Goal: Transaction & Acquisition: Purchase product/service

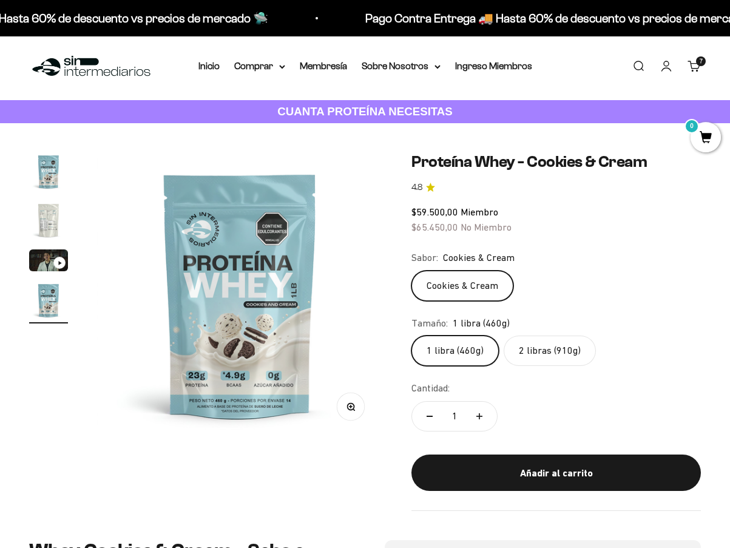
scroll to position [0, 878]
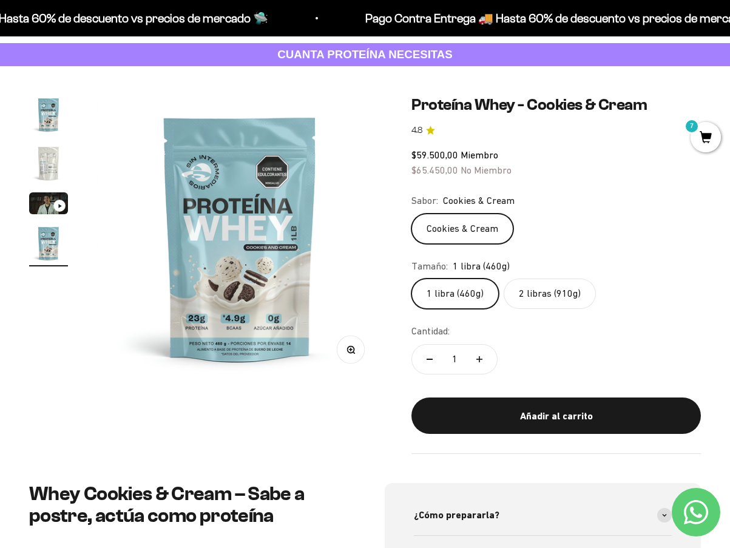
click at [538, 302] on label "2 libras (910g)" at bounding box center [550, 294] width 92 height 30
click at [412, 279] on input "2 libras (910g)" at bounding box center [411, 278] width 1 height 1
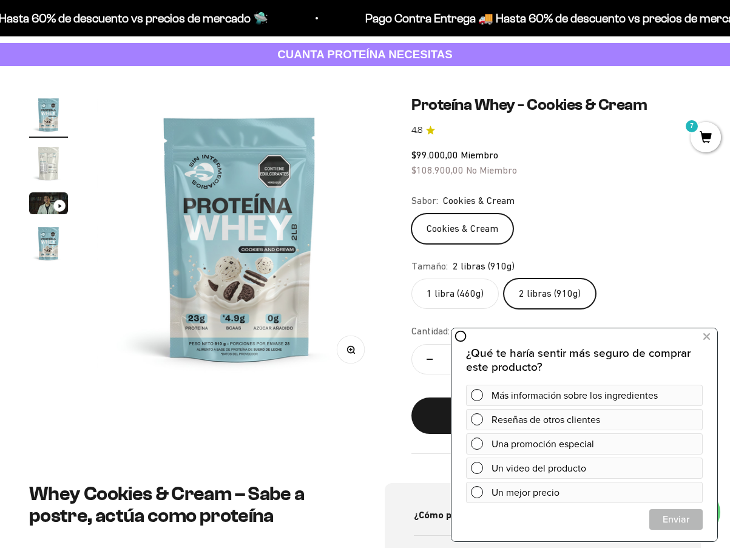
click at [711, 138] on span "7" at bounding box center [706, 137] width 30 height 30
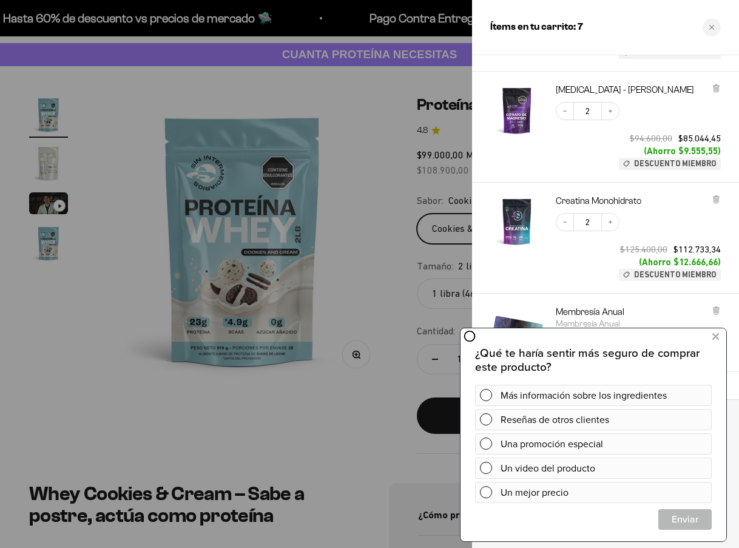
scroll to position [304, 0]
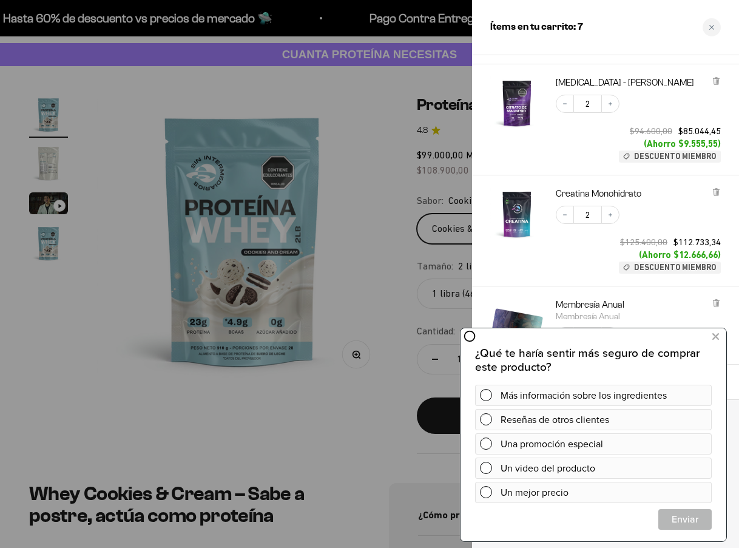
click at [379, 144] on div at bounding box center [369, 274] width 739 height 548
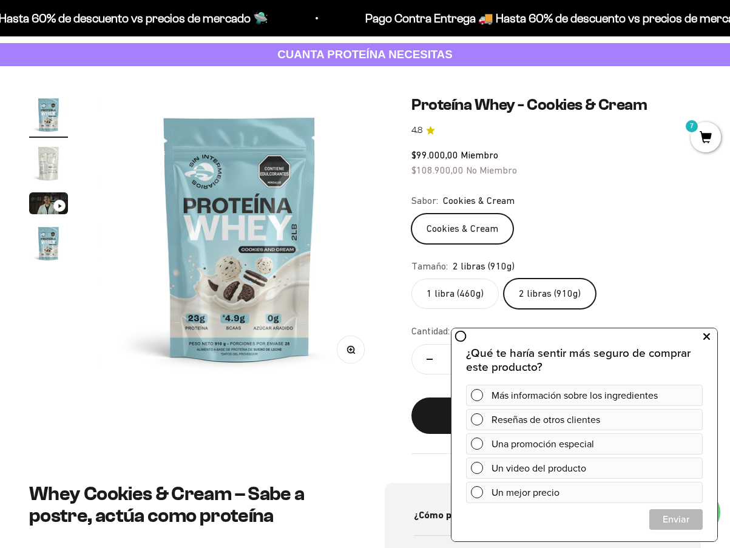
click at [705, 338] on icon at bounding box center [707, 337] width 7 height 16
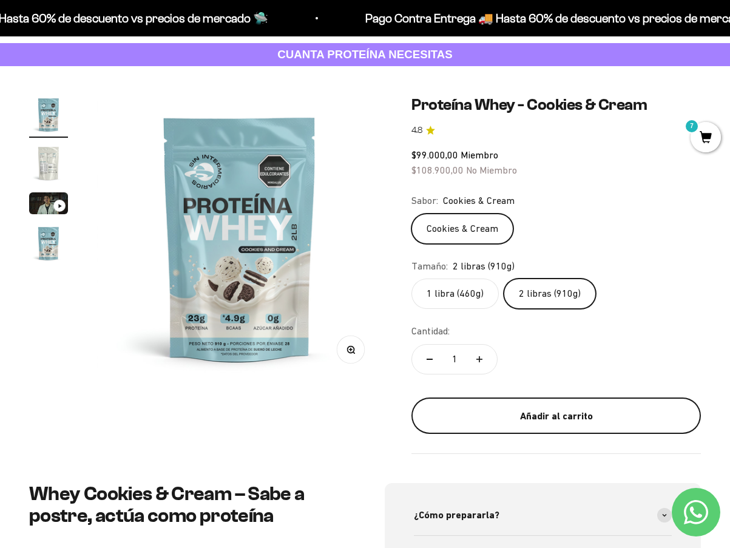
click at [487, 419] on div "Añadir al carrito" at bounding box center [556, 417] width 241 height 16
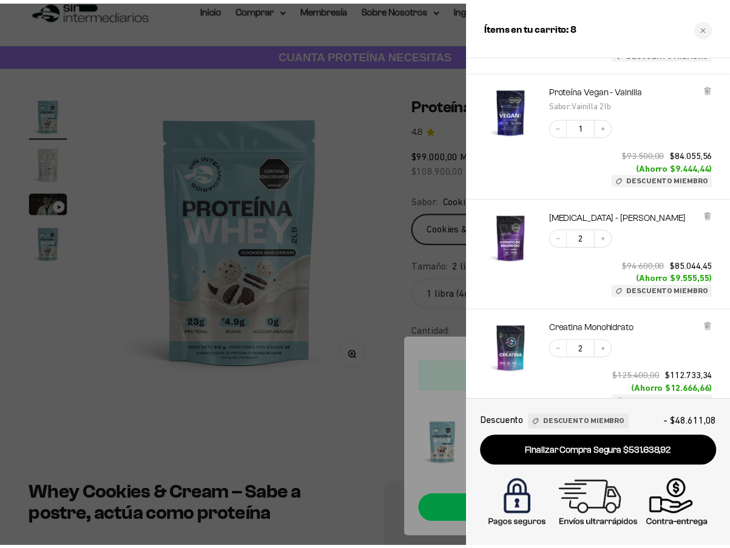
scroll to position [0, 0]
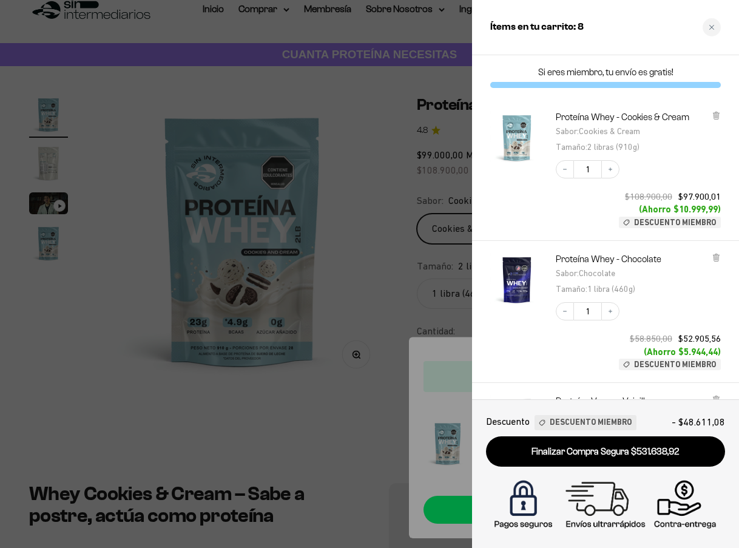
click at [385, 195] on div at bounding box center [369, 274] width 739 height 548
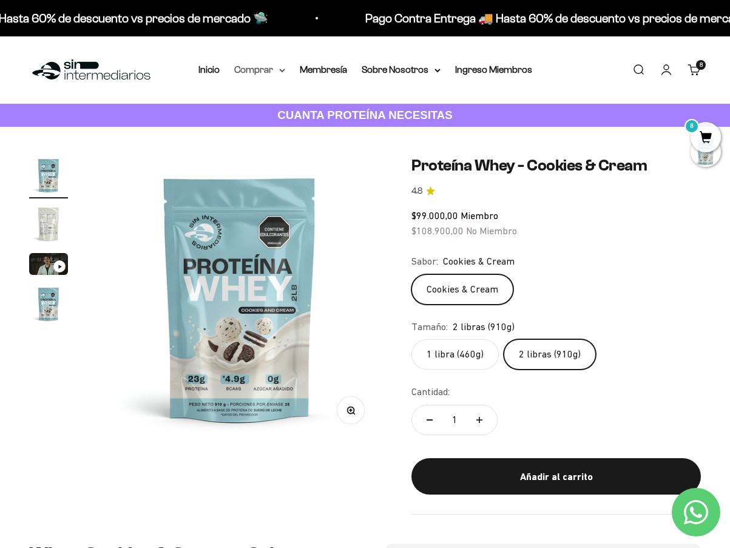
click at [260, 73] on summary "Comprar" at bounding box center [259, 70] width 51 height 16
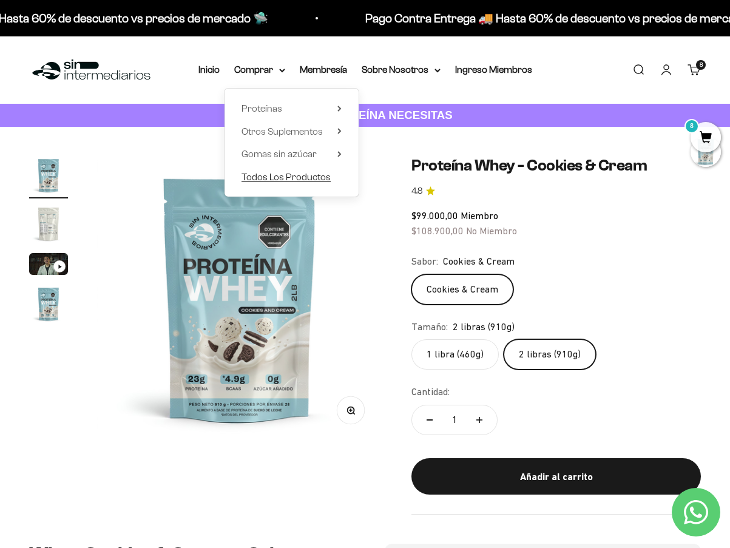
click at [270, 177] on span "Todos Los Productos" at bounding box center [286, 177] width 89 height 10
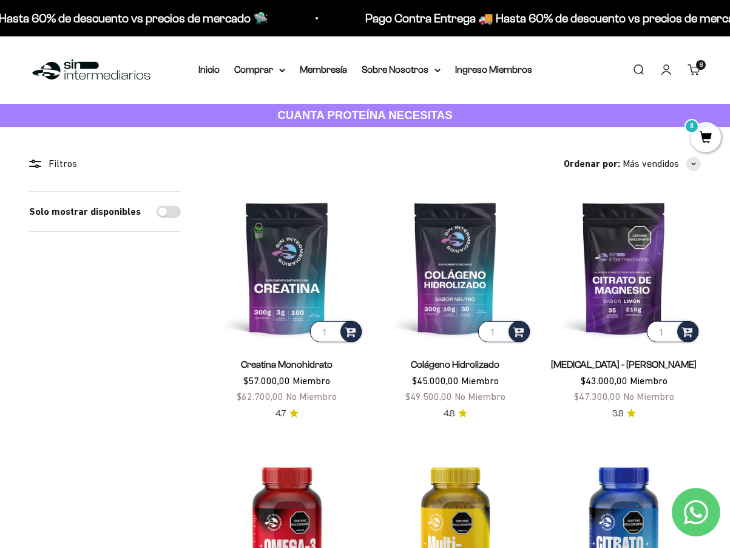
click at [700, 65] on span "8" at bounding box center [701, 65] width 3 height 6
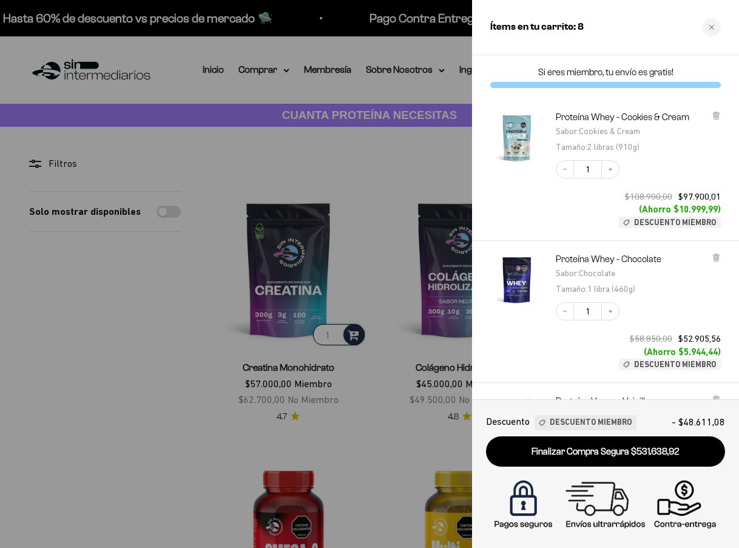
drag, startPoint x: 155, startPoint y: 368, endPoint x: 150, endPoint y: 362, distance: 7.8
click at [155, 367] on div at bounding box center [369, 274] width 739 height 548
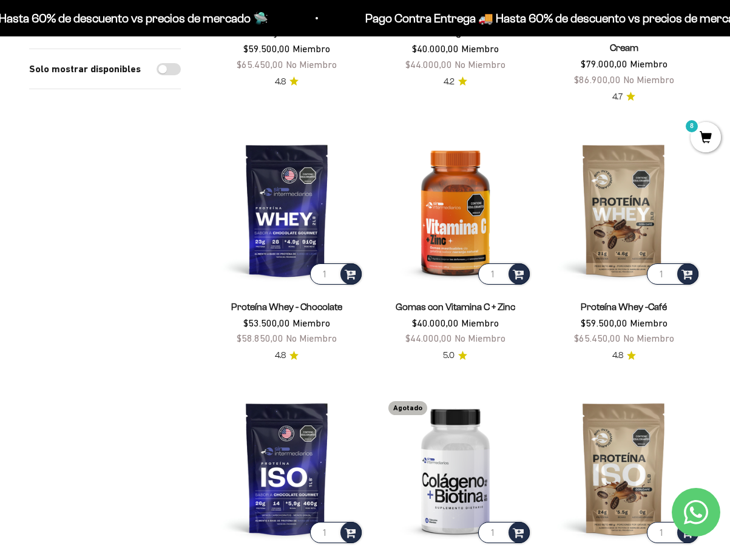
scroll to position [1396, 0]
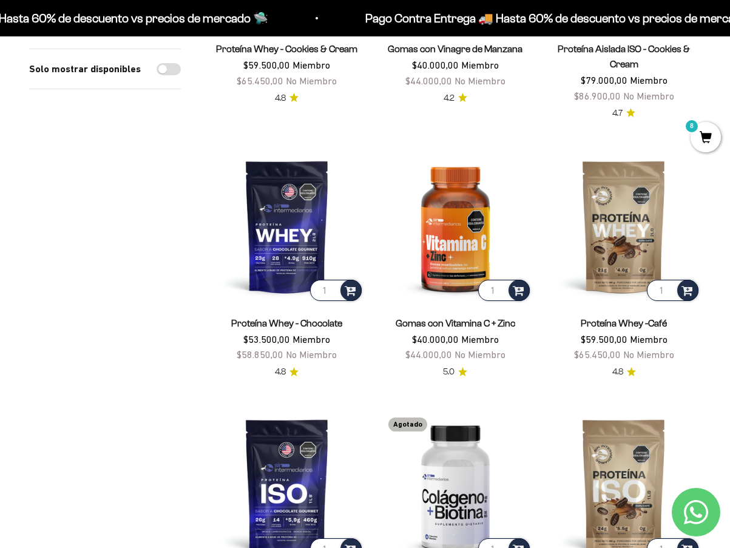
click at [699, 134] on span "8" at bounding box center [706, 137] width 30 height 30
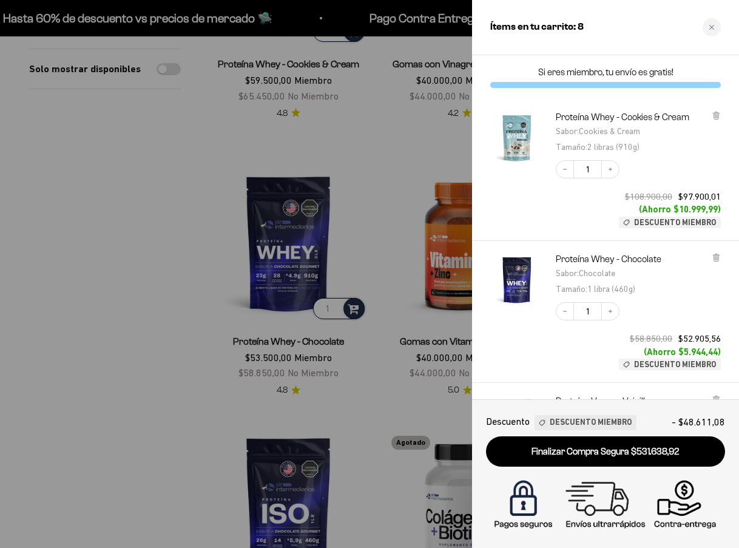
click at [149, 250] on div at bounding box center [369, 274] width 739 height 548
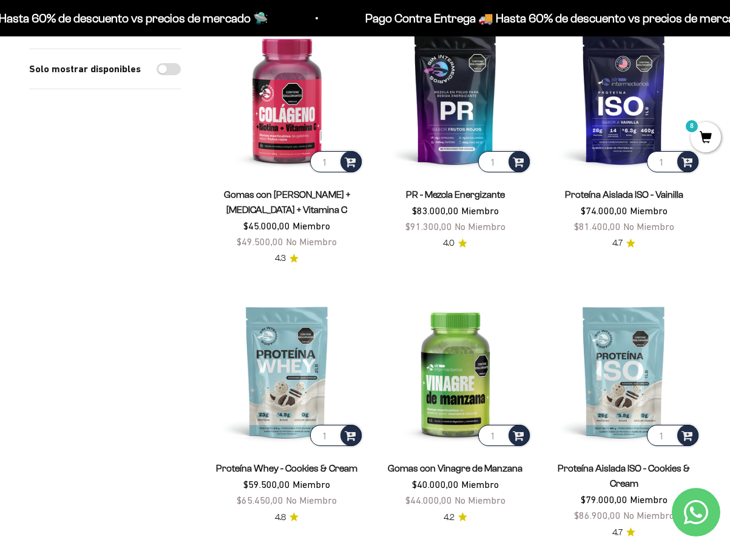
scroll to position [1093, 0]
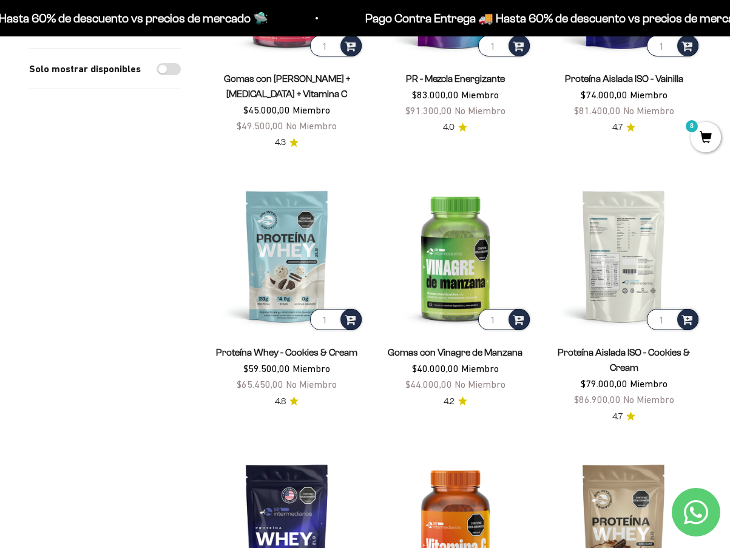
click at [621, 281] on img at bounding box center [624, 256] width 154 height 154
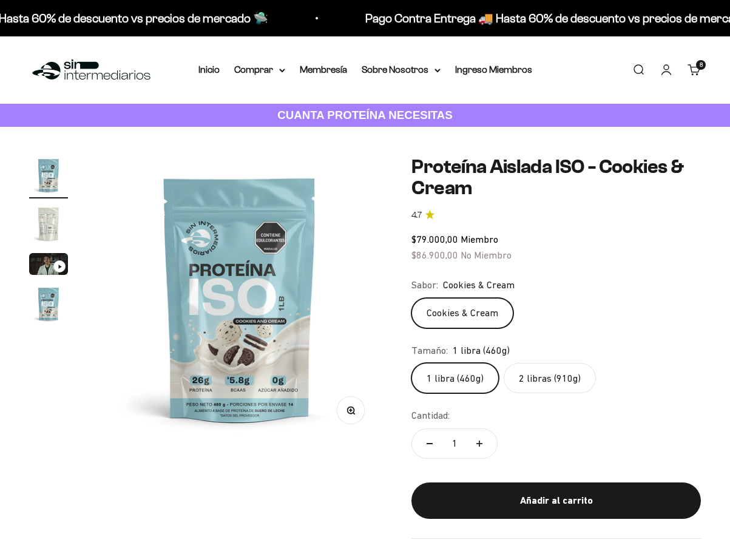
click at [535, 367] on label "2 libras (910g)" at bounding box center [550, 378] width 92 height 30
click at [412, 363] on input "2 libras (910g)" at bounding box center [411, 362] width 1 height 1
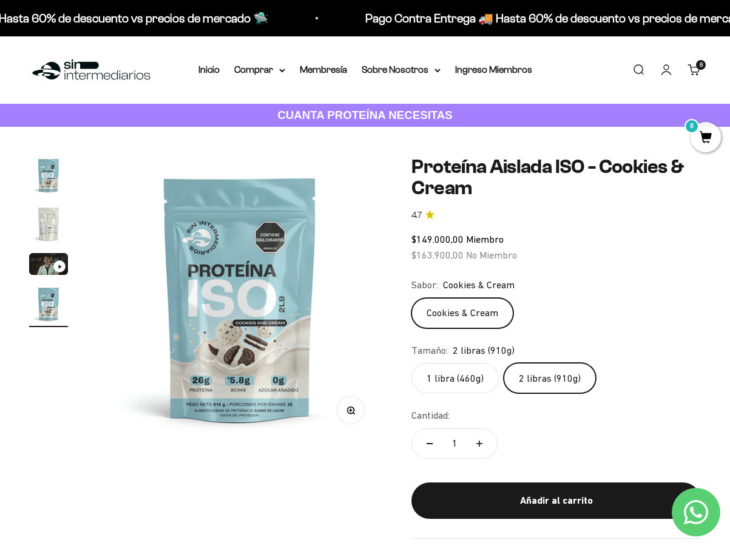
drag, startPoint x: 694, startPoint y: 66, endPoint x: 691, endPoint y: 107, distance: 41.4
click at [693, 66] on link "Carrito 8 artículos 8" at bounding box center [694, 69] width 13 height 13
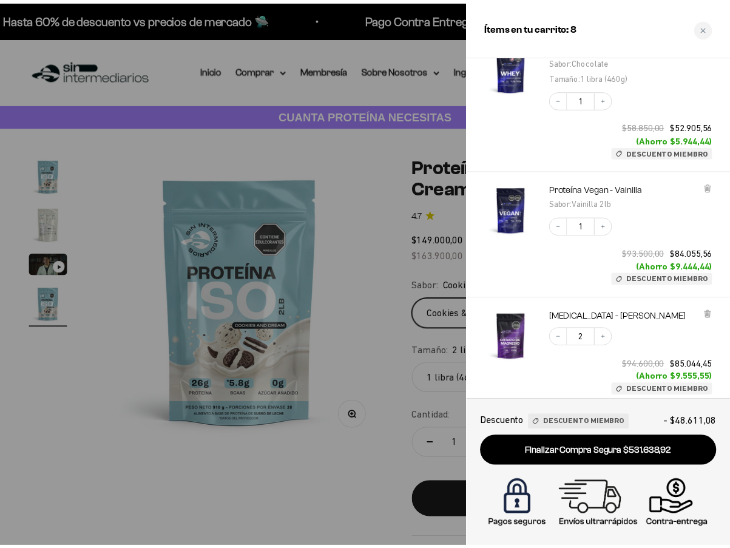
scroll to position [213, 0]
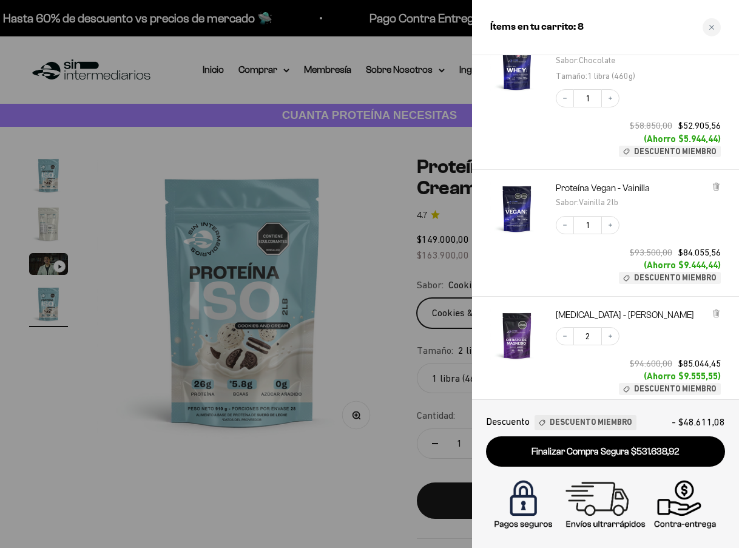
click at [387, 251] on div at bounding box center [369, 274] width 739 height 548
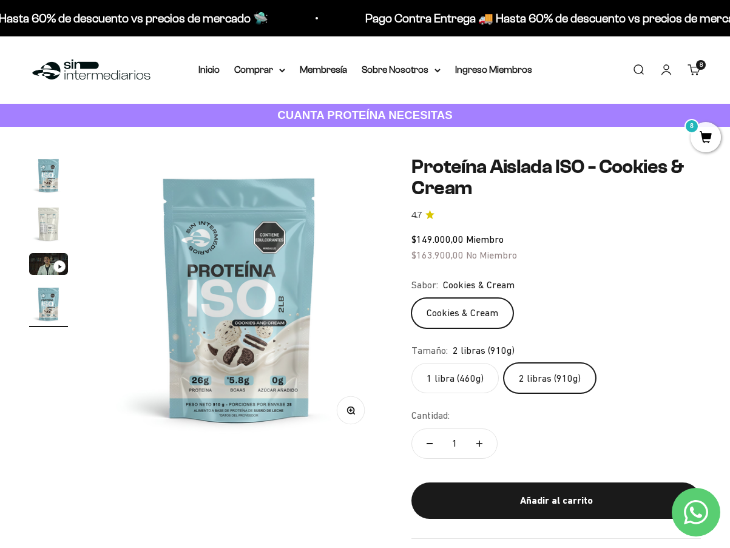
scroll to position [0, 878]
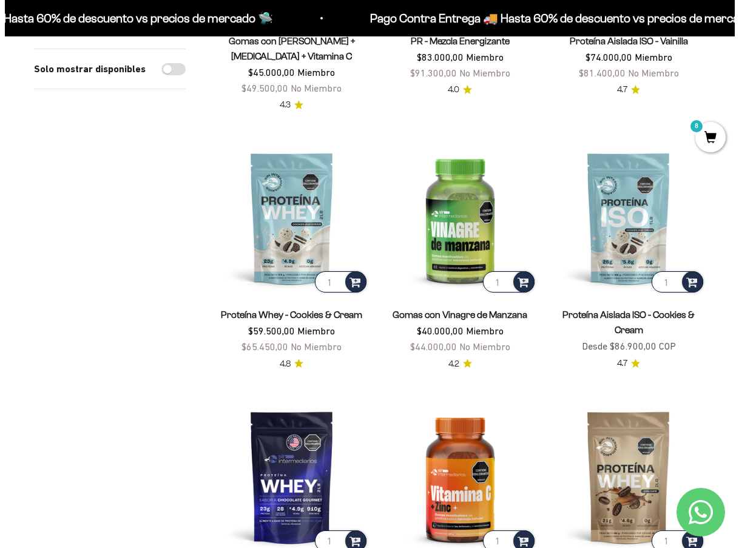
scroll to position [1335, 0]
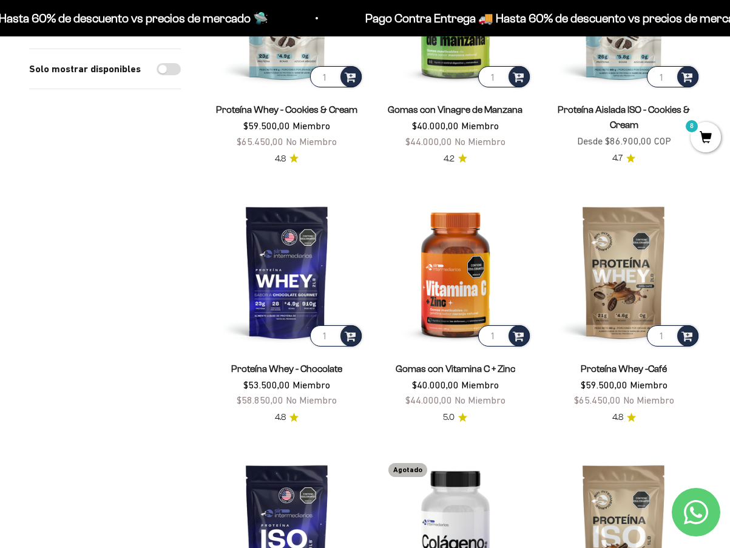
click at [702, 144] on span "8" at bounding box center [706, 137] width 30 height 30
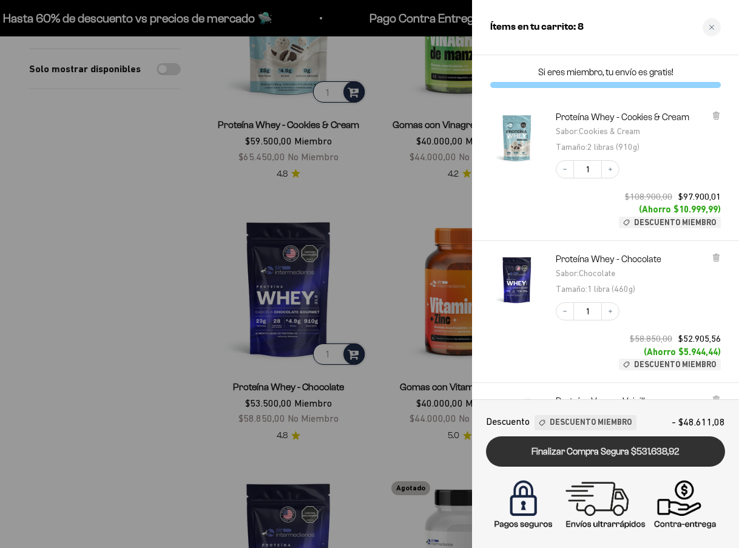
click at [585, 456] on link "Finalizar Compra Segura $531.638,92" at bounding box center [605, 451] width 239 height 31
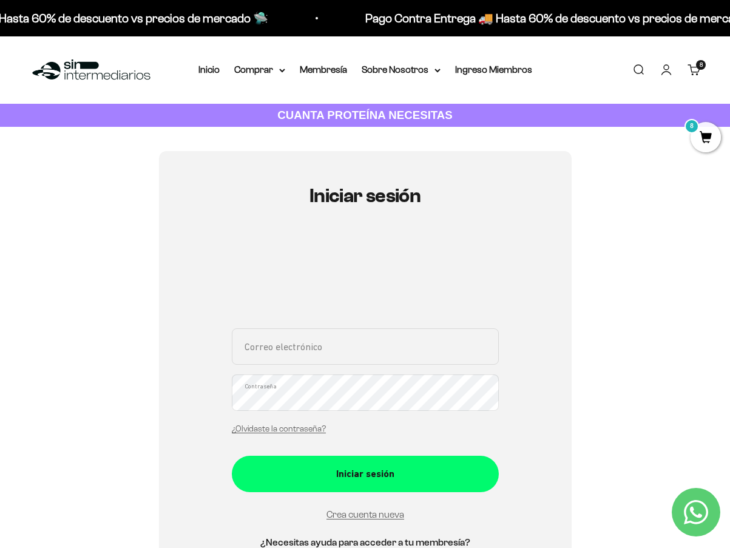
click at [304, 353] on input "Correo electrónico" at bounding box center [365, 346] width 267 height 36
type input "[EMAIL_ADDRESS][DOMAIN_NAME]"
click at [608, 305] on div "Iniciar sesión [EMAIL_ADDRESS][DOMAIN_NAME] Correo electrónico Contraseña ¿Olvi…" at bounding box center [365, 381] width 672 height 461
